Goal: Task Accomplishment & Management: Manage account settings

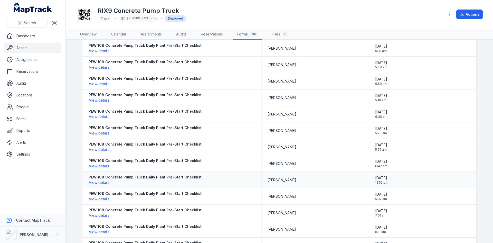
scroll to position [205, 0]
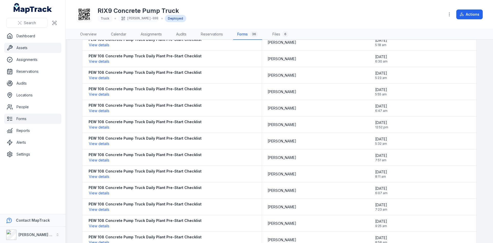
click at [19, 116] on link "Forms" at bounding box center [32, 118] width 57 height 10
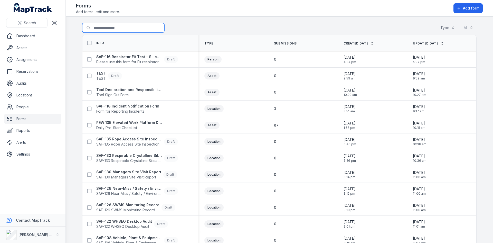
click at [107, 26] on input "Search for forms" at bounding box center [123, 28] width 82 height 10
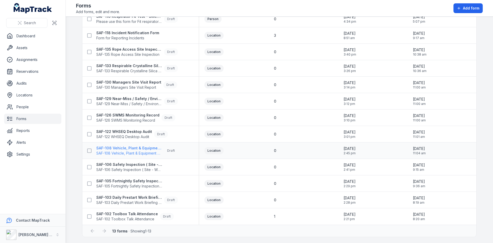
scroll to position [41, 0]
type input "***"
click at [122, 186] on span "SAF-105 Fortnightly Safety Inspection (Yard)" at bounding box center [129, 185] width 66 height 5
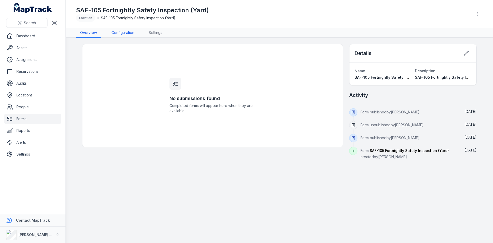
click at [127, 34] on link "Configuration" at bounding box center [122, 33] width 31 height 10
click at [116, 34] on link "Configuration" at bounding box center [122, 33] width 31 height 10
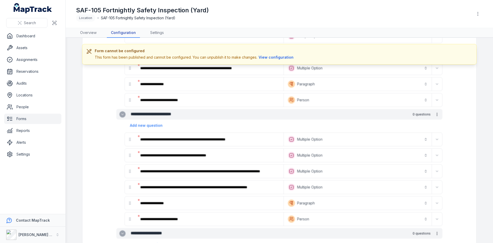
scroll to position [745, 0]
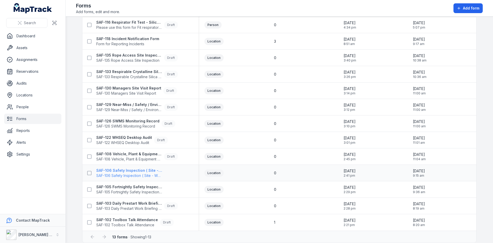
scroll to position [41, 0]
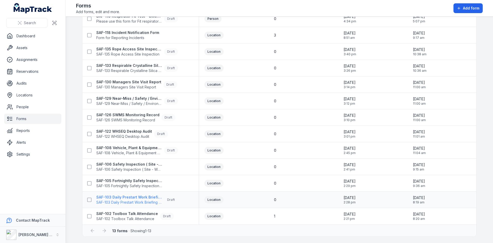
click at [130, 201] on span "SAF-103 Daily Prestart Work Briefing Attendance Register" at bounding box center [129, 202] width 66 height 5
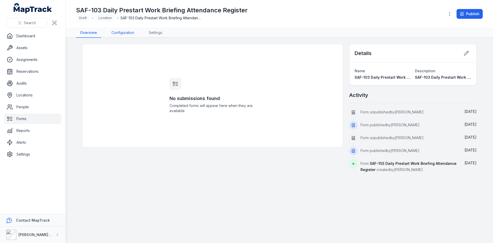
click at [117, 34] on link "Configuration" at bounding box center [122, 33] width 31 height 10
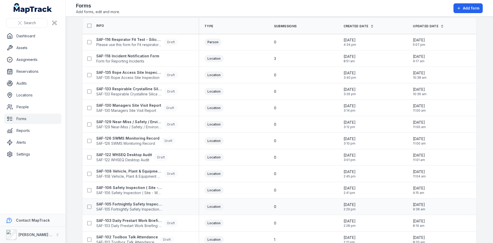
scroll to position [41, 0]
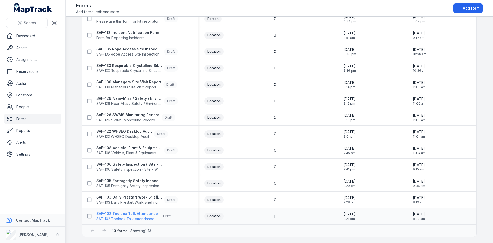
click at [122, 219] on span "SAF-102 Toolbox Talk Attendance" at bounding box center [127, 218] width 62 height 5
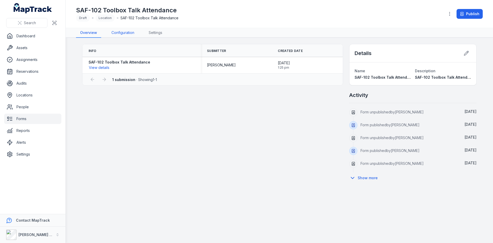
click at [121, 32] on link "Configuration" at bounding box center [122, 33] width 31 height 10
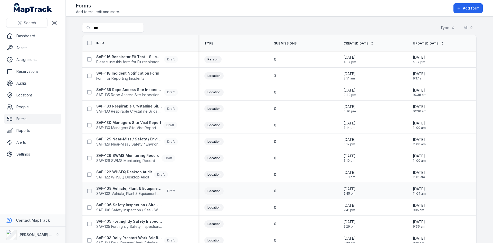
scroll to position [41, 0]
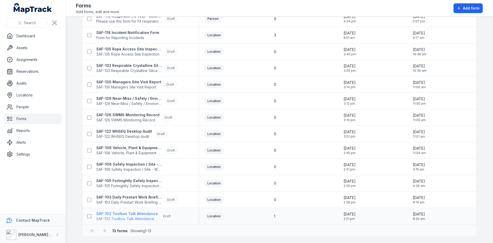
click at [142, 216] on span "SAF-102 Toolbox Talk Attendance" at bounding box center [127, 218] width 62 height 5
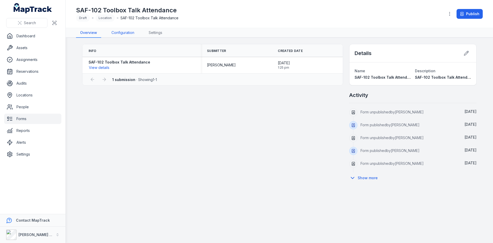
click at [121, 35] on link "Configuration" at bounding box center [122, 33] width 31 height 10
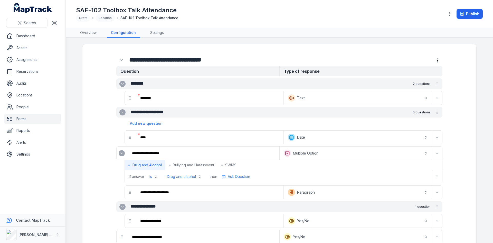
click at [198, 175] on button "Drug and alcohol" at bounding box center [184, 176] width 41 height 9
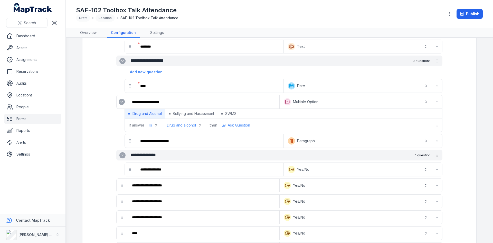
scroll to position [26, 0]
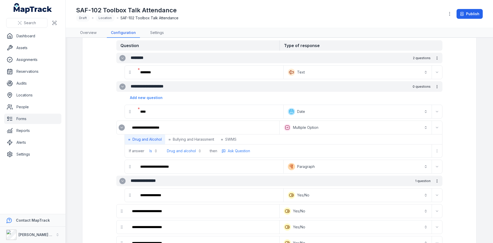
click at [187, 152] on button "Drug and alcohol" at bounding box center [184, 150] width 41 height 9
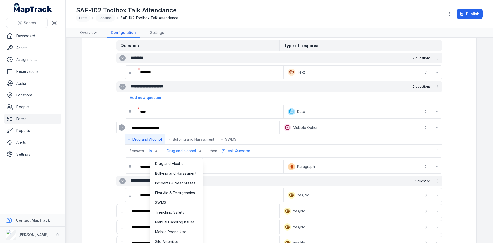
click at [295, 129] on div "**********" at bounding box center [279, 138] width 326 height 37
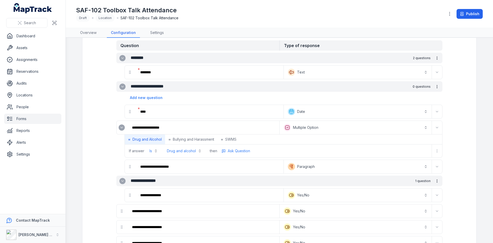
click at [299, 125] on button "**********" at bounding box center [356, 127] width 150 height 11
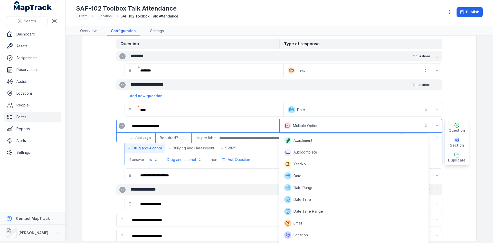
scroll to position [33, 0]
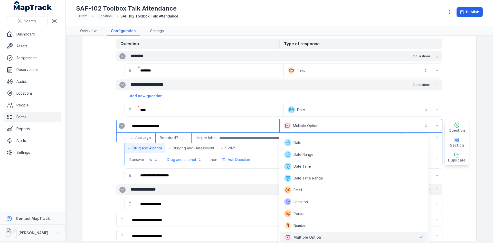
click at [226, 125] on div "**********" at bounding box center [280, 126] width 326 height 14
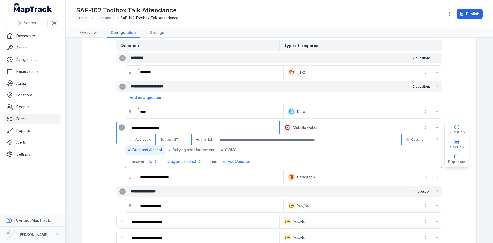
scroll to position [0, 0]
click at [417, 140] on span "Options" at bounding box center [417, 139] width 12 height 4
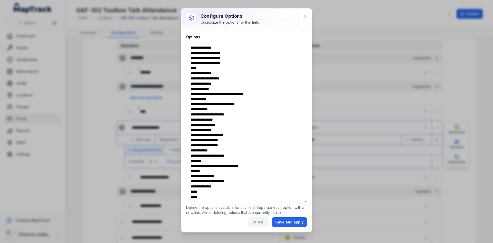
click at [259, 221] on button "Cancel" at bounding box center [258, 222] width 20 height 10
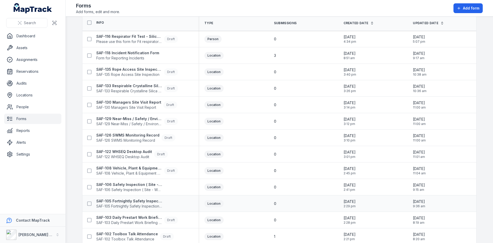
scroll to position [41, 0]
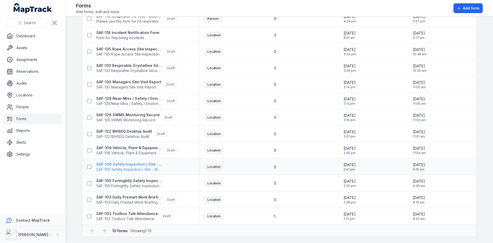
click at [118, 165] on strong "SAF-106 Safety Inspection ( Site - Weekly )" at bounding box center [129, 164] width 66 height 5
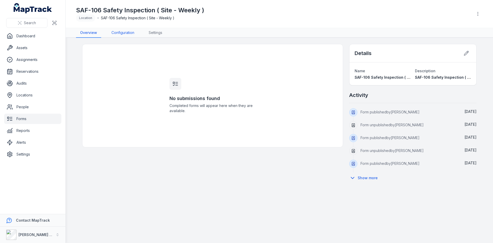
click at [127, 30] on link "Configuration" at bounding box center [122, 33] width 31 height 10
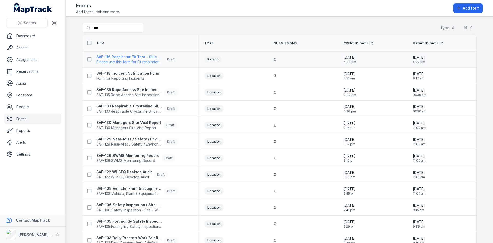
click at [123, 61] on span "Please use this form for Fit respiratory test declaration" at bounding box center [129, 61] width 66 height 5
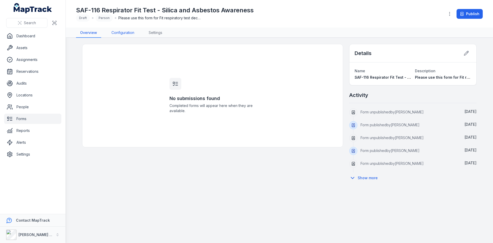
click at [122, 31] on link "Configuration" at bounding box center [122, 33] width 31 height 10
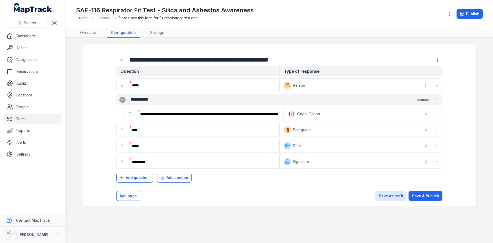
click at [345, 129] on button "**********" at bounding box center [356, 129] width 150 height 11
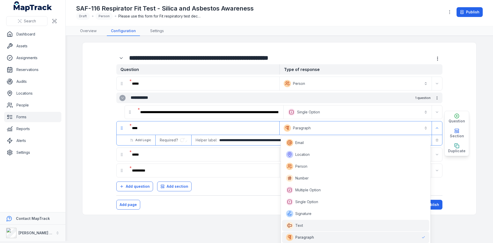
scroll to position [94, 0]
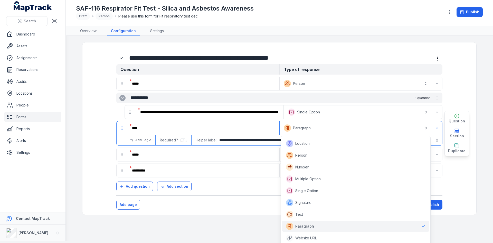
click at [203, 124] on div "**********" at bounding box center [280, 128] width 326 height 14
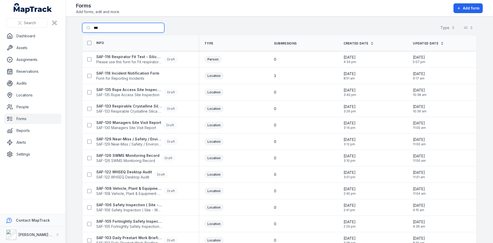
click at [99, 25] on input "***" at bounding box center [123, 28] width 82 height 10
type input "*"
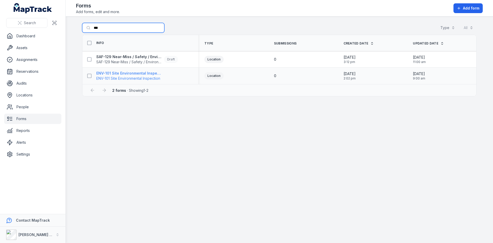
type input "***"
click at [120, 75] on strong "ENV-101 Site Environmental Inspection" at bounding box center [129, 73] width 66 height 5
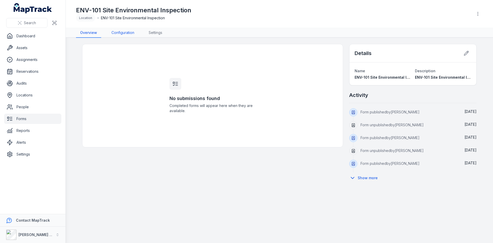
click at [122, 30] on link "Configuration" at bounding box center [122, 33] width 31 height 10
click at [124, 28] on link "Configuration" at bounding box center [122, 33] width 31 height 10
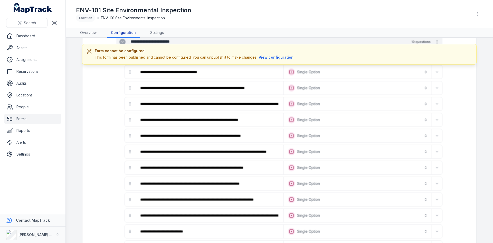
scroll to position [235, 0]
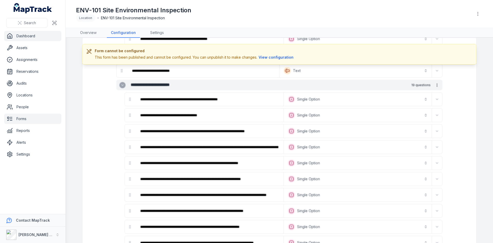
drag, startPoint x: 20, startPoint y: 34, endPoint x: 37, endPoint y: 32, distance: 17.3
click at [20, 34] on link "Dashboard" at bounding box center [32, 36] width 57 height 10
